Goal: Task Accomplishment & Management: Manage account settings

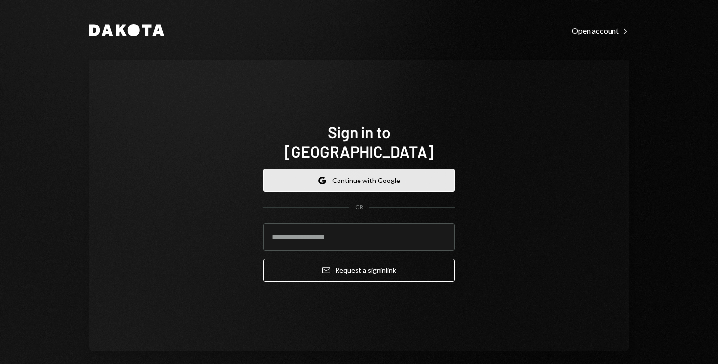
click at [371, 169] on button "Google Continue with Google" at bounding box center [358, 180] width 191 height 23
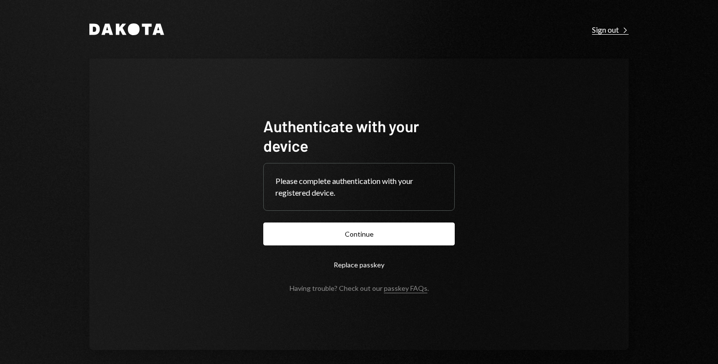
click at [604, 30] on div "Sign out Right Caret" at bounding box center [610, 30] width 37 height 10
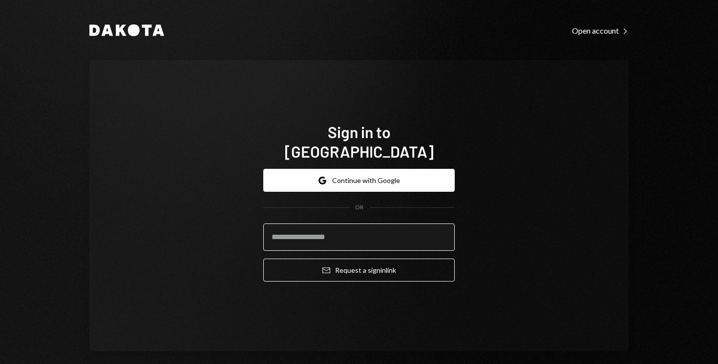
click at [352, 230] on input "email" at bounding box center [358, 237] width 191 height 27
type input "**********"
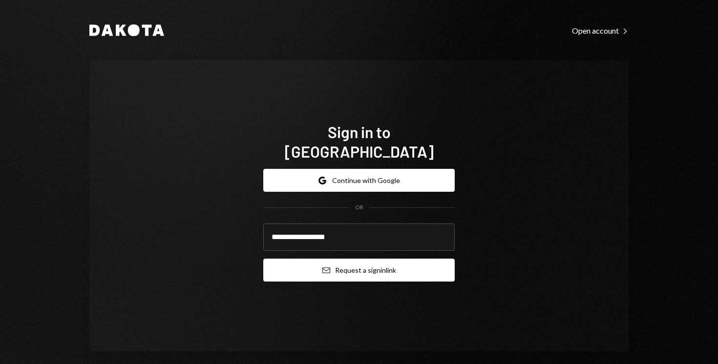
click at [357, 266] on button "Email Request a sign in link" at bounding box center [358, 270] width 191 height 23
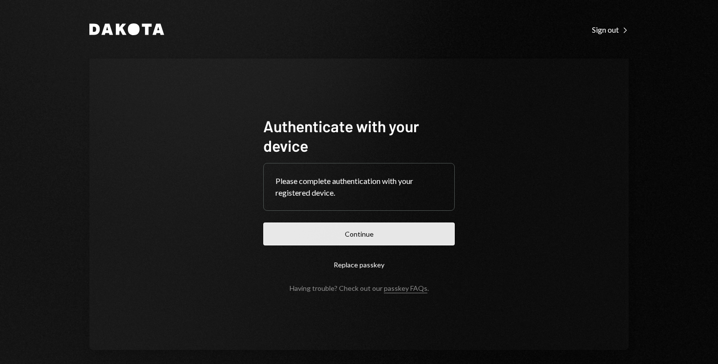
click at [398, 238] on button "Continue" at bounding box center [358, 234] width 191 height 23
click at [382, 245] on button "Continue" at bounding box center [358, 234] width 191 height 23
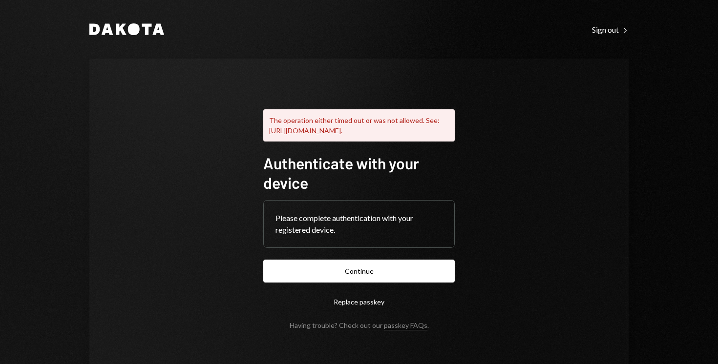
click at [602, 21] on div "Dakota Sign out Right Caret The operation either timed out or was not allowed. …" at bounding box center [359, 196] width 586 height 392
click at [603, 28] on div "Sign out Right Caret" at bounding box center [610, 30] width 37 height 10
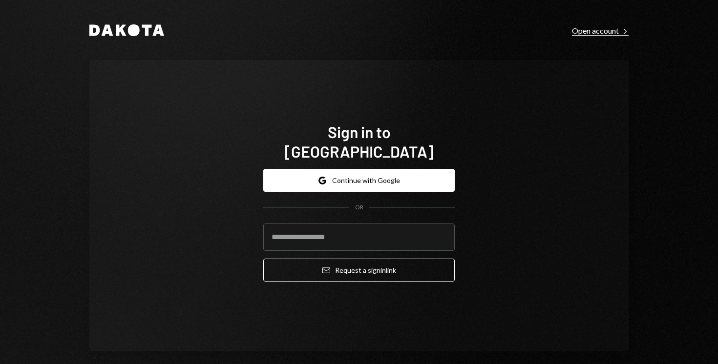
click at [590, 33] on div "Open account Right Caret" at bounding box center [600, 31] width 57 height 10
